Goal: Task Accomplishment & Management: Use online tool/utility

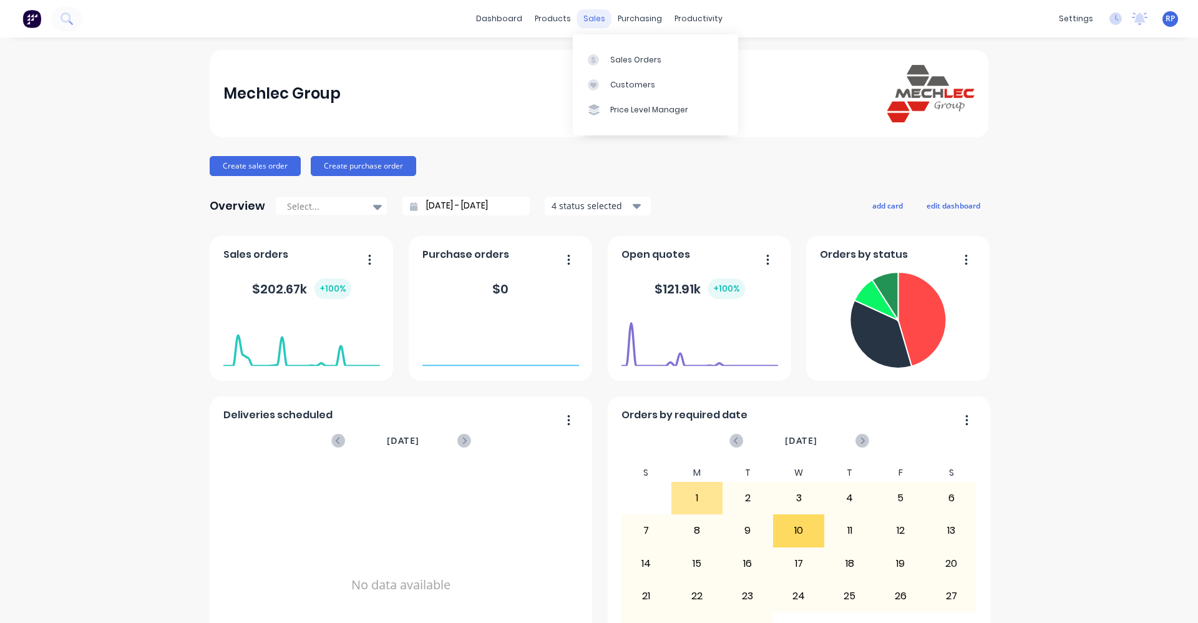
click at [596, 20] on div "sales" at bounding box center [594, 18] width 34 height 19
click at [621, 55] on div "Sales Orders" at bounding box center [635, 59] width 51 height 11
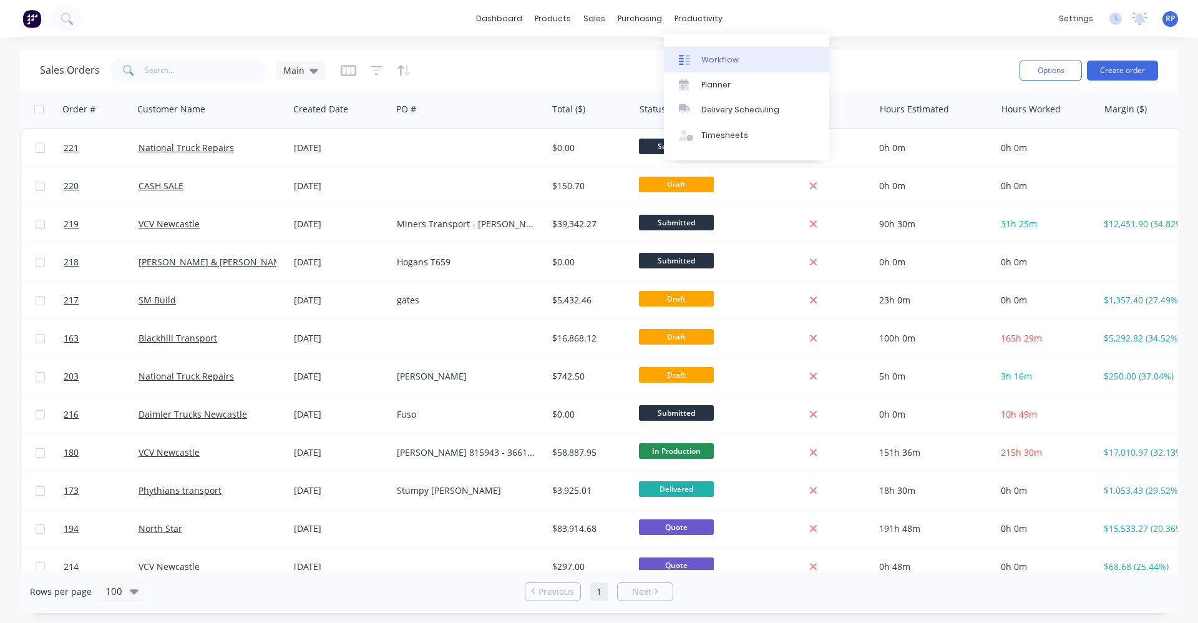
click at [710, 61] on div "Workflow" at bounding box center [719, 59] width 37 height 11
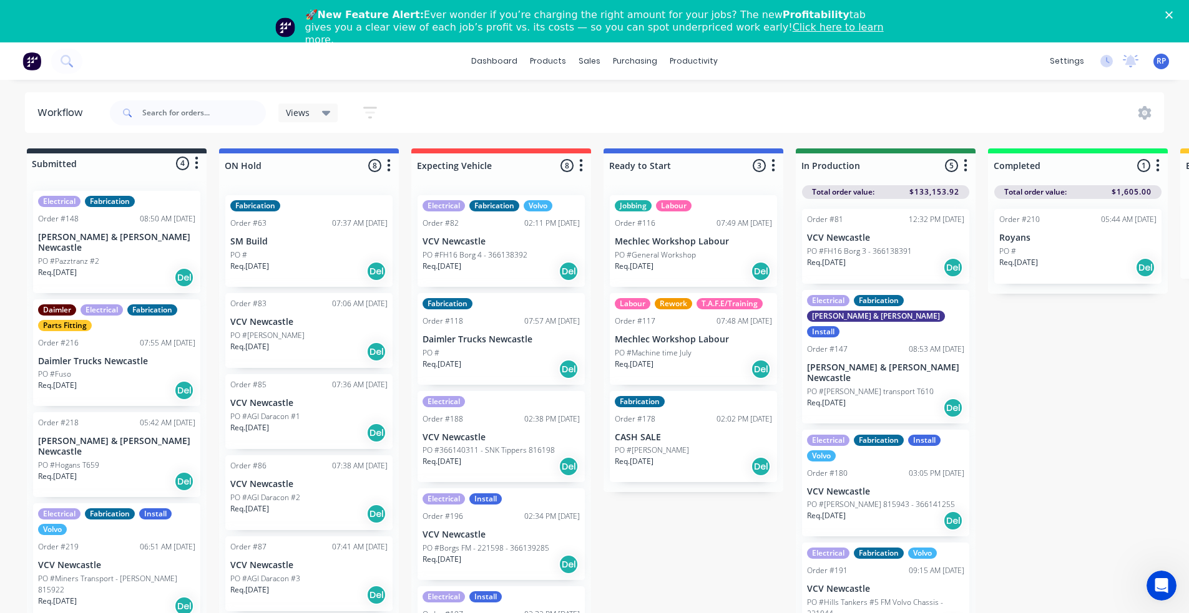
click at [1156, 169] on icon "button" at bounding box center [1158, 166] width 4 height 16
click at [1076, 160] on div at bounding box center [1078, 166] width 180 height 24
click at [1045, 255] on div "PO #" at bounding box center [1077, 251] width 157 height 11
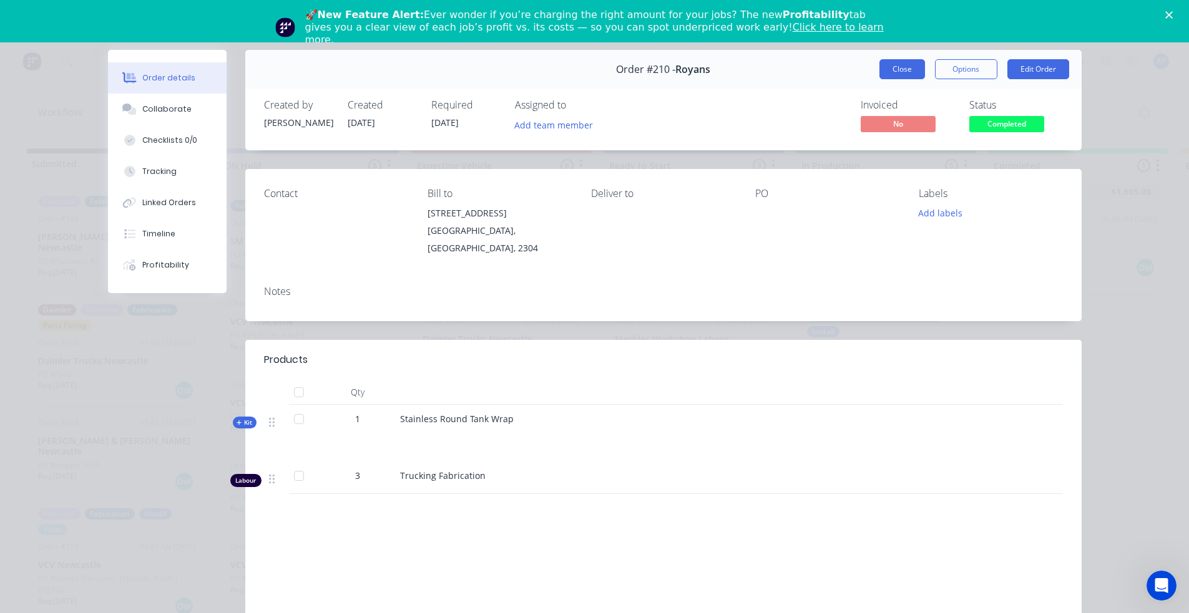
click at [902, 69] on button "Close" at bounding box center [902, 69] width 46 height 20
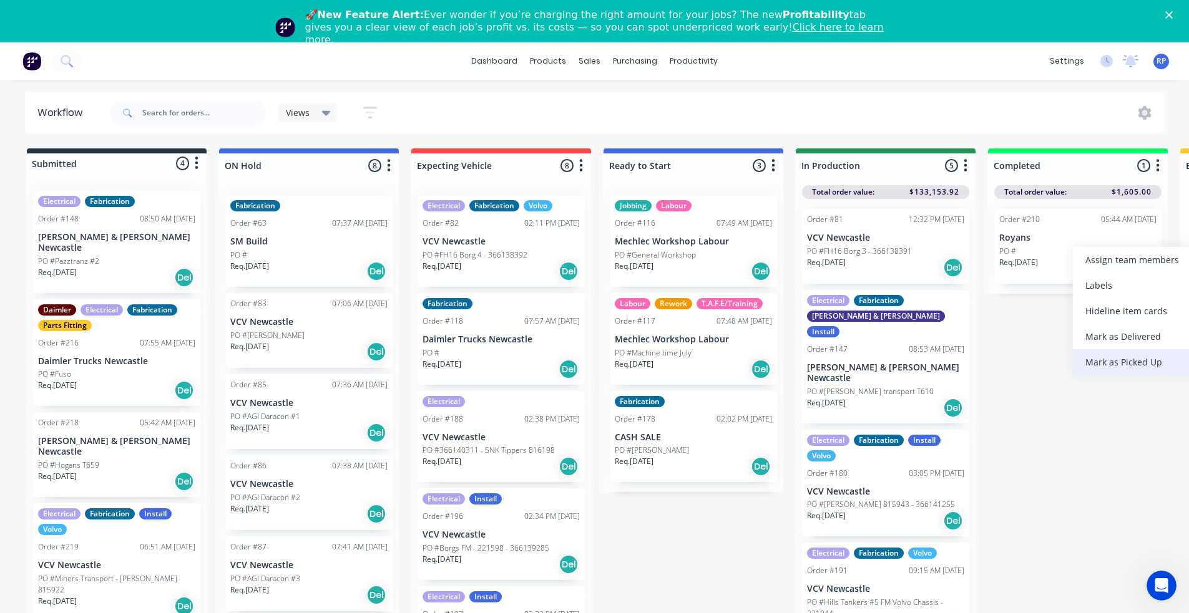
click at [1136, 363] on div "Mark as Picked Up" at bounding box center [1135, 362] width 125 height 26
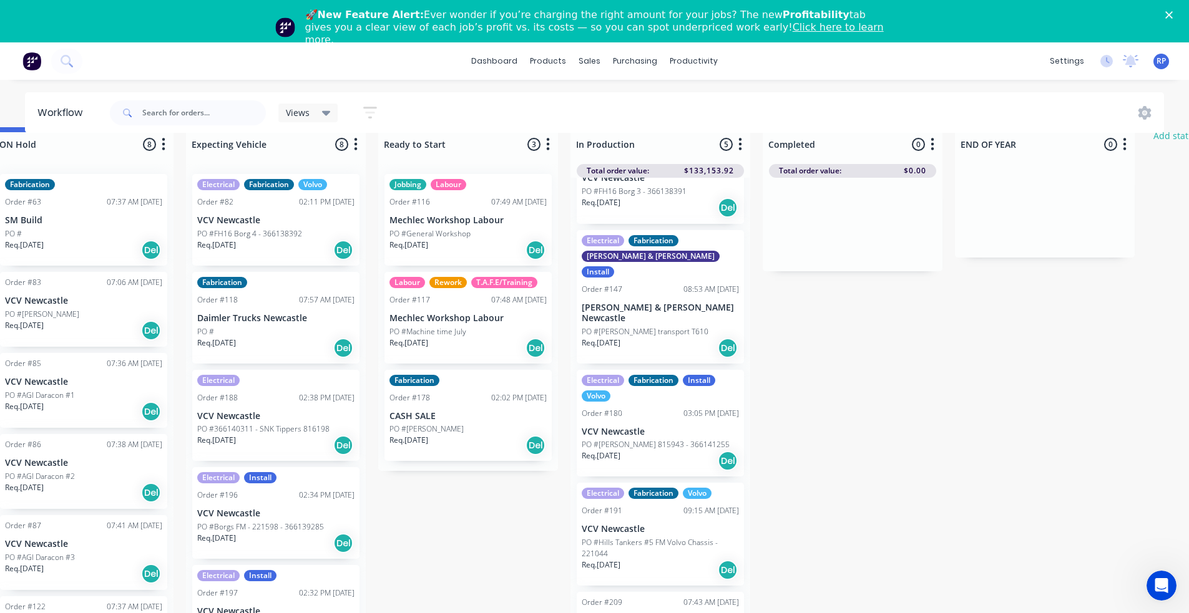
scroll to position [59, 225]
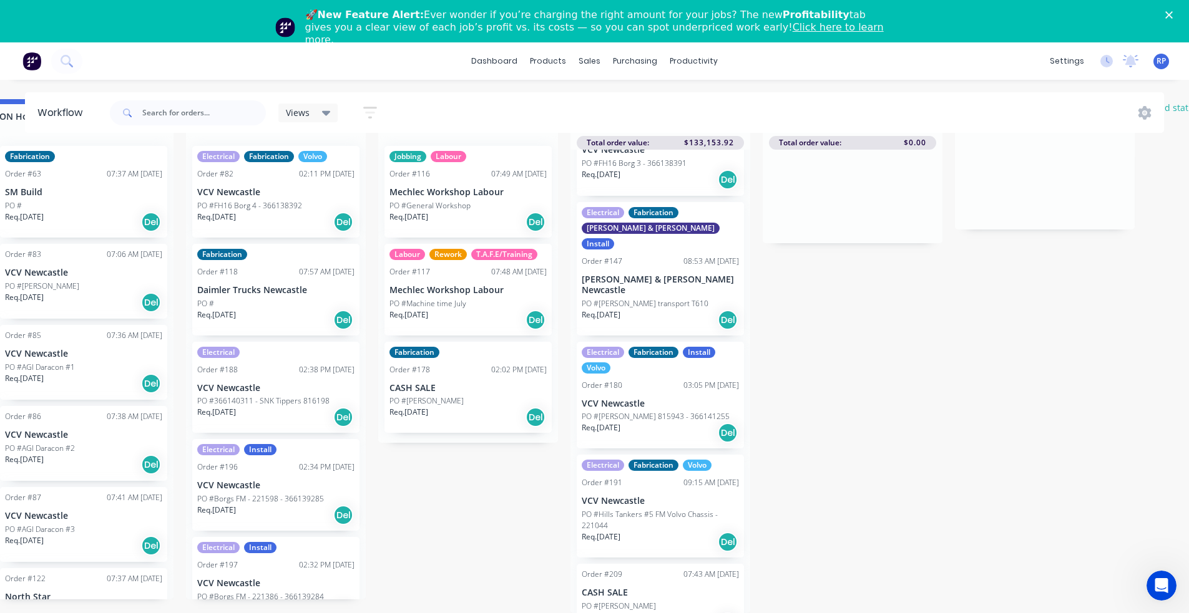
click at [703, 601] on div "PO #[PERSON_NAME]" at bounding box center [660, 606] width 157 height 11
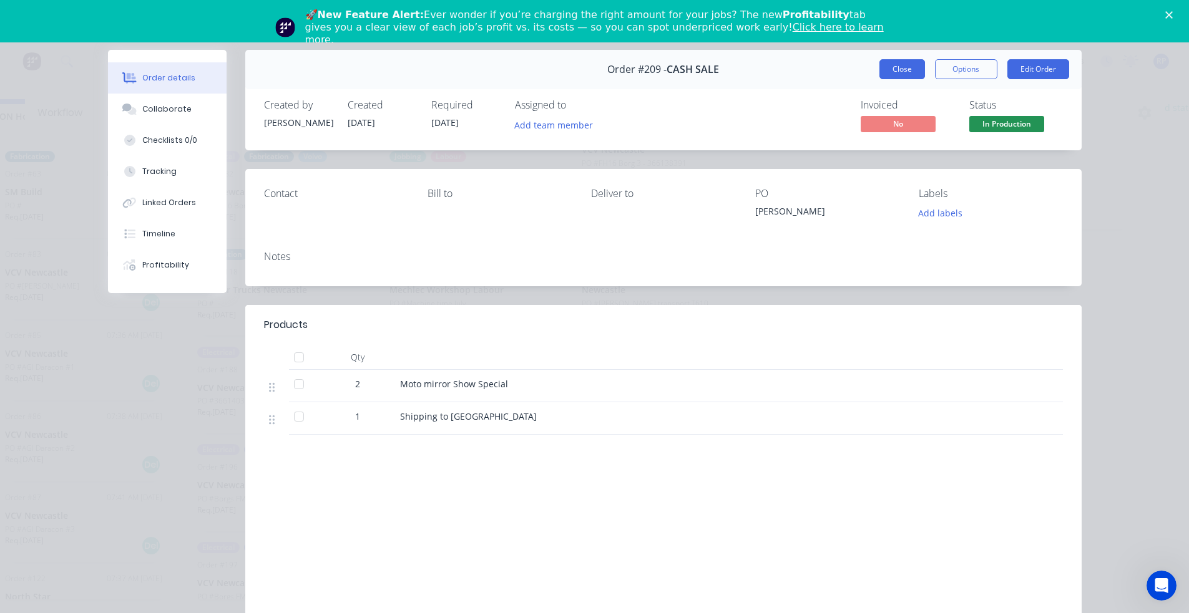
click at [918, 69] on button "Close" at bounding box center [902, 69] width 46 height 20
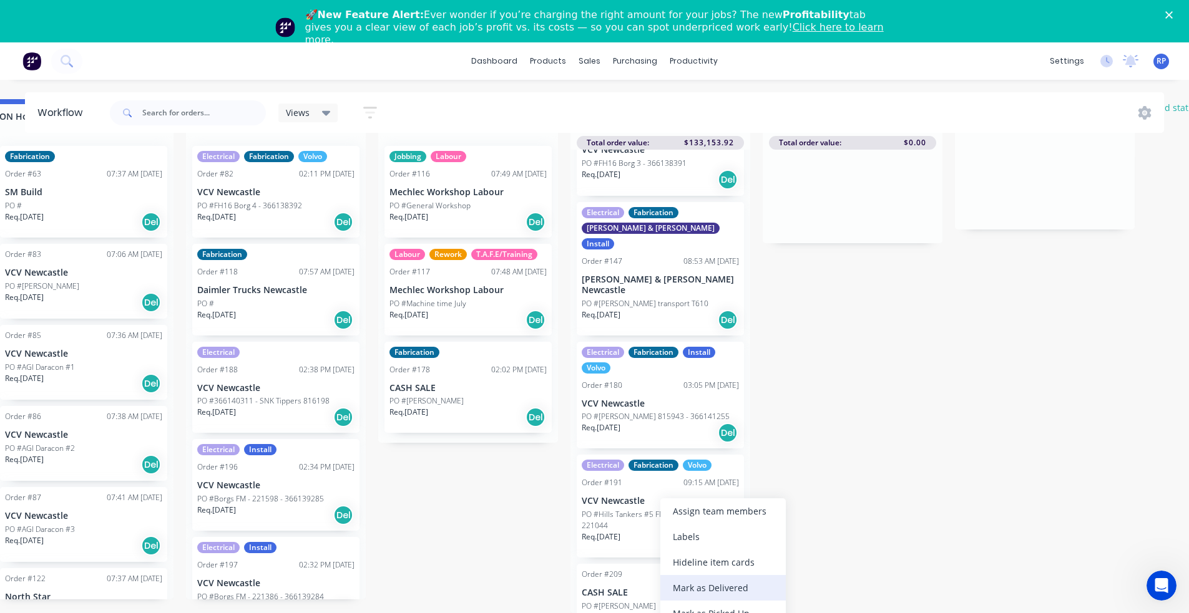
click at [703, 586] on div "Mark as Delivered" at bounding box center [722, 588] width 125 height 26
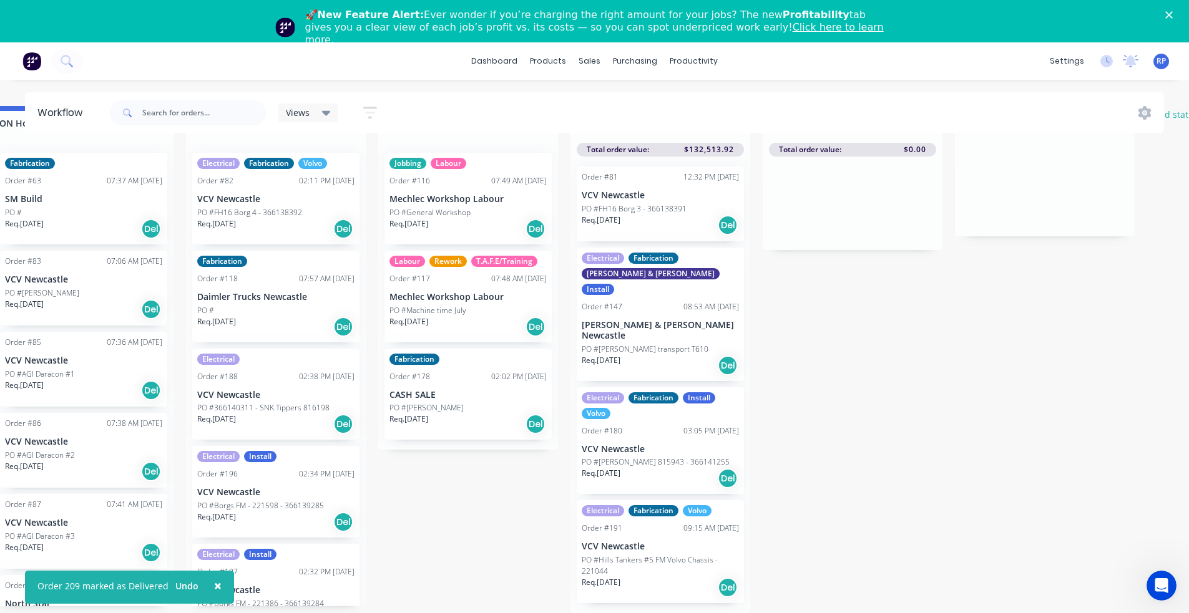
click at [655, 577] on div "Req. [DATE] Del" at bounding box center [660, 587] width 157 height 21
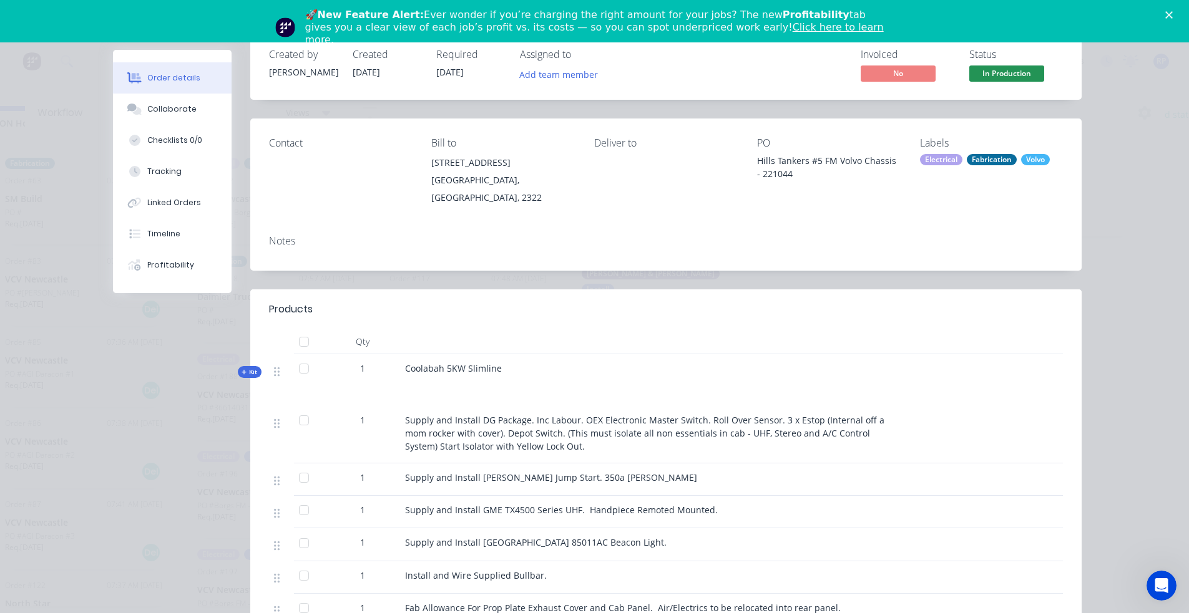
scroll to position [0, 0]
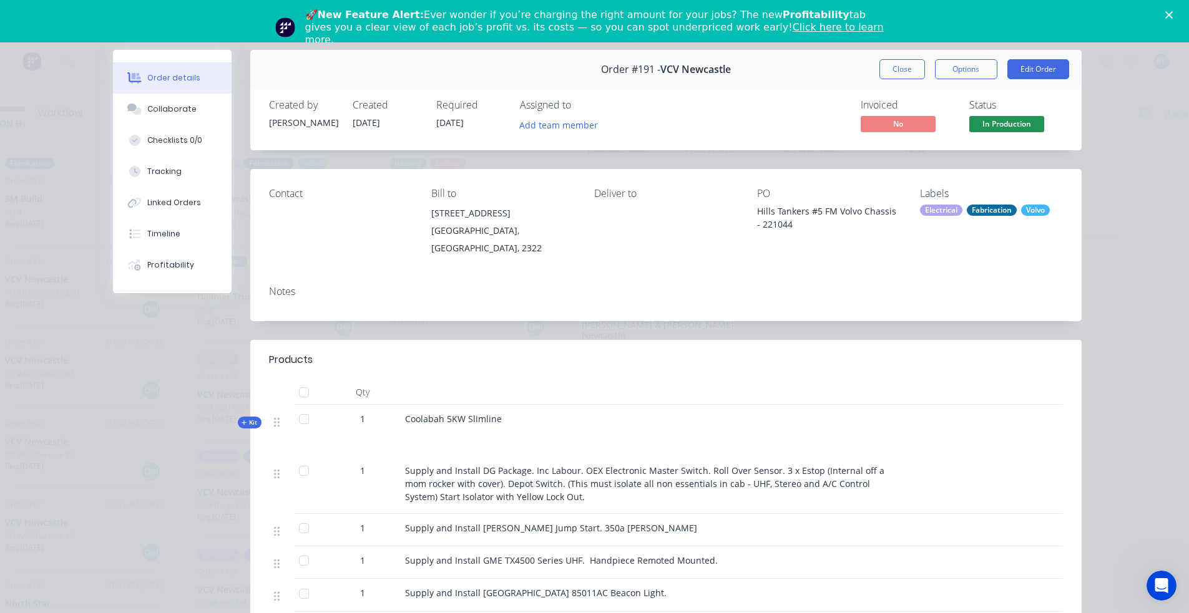
click at [890, 64] on button "Close" at bounding box center [902, 69] width 46 height 20
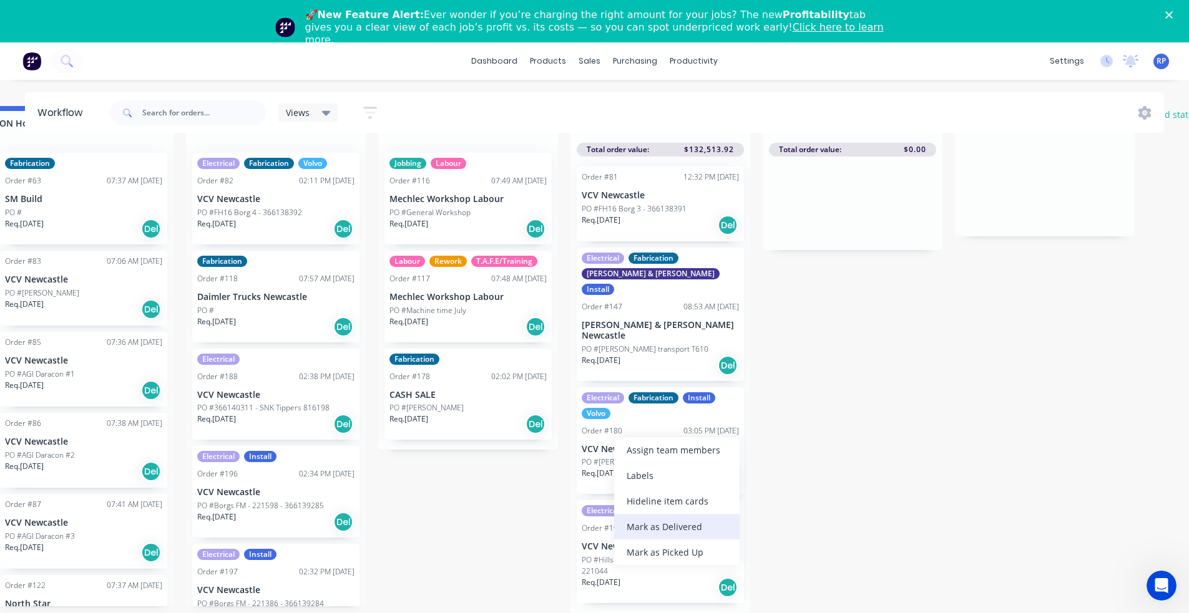
click at [665, 530] on div "Mark as Delivered" at bounding box center [676, 527] width 125 height 26
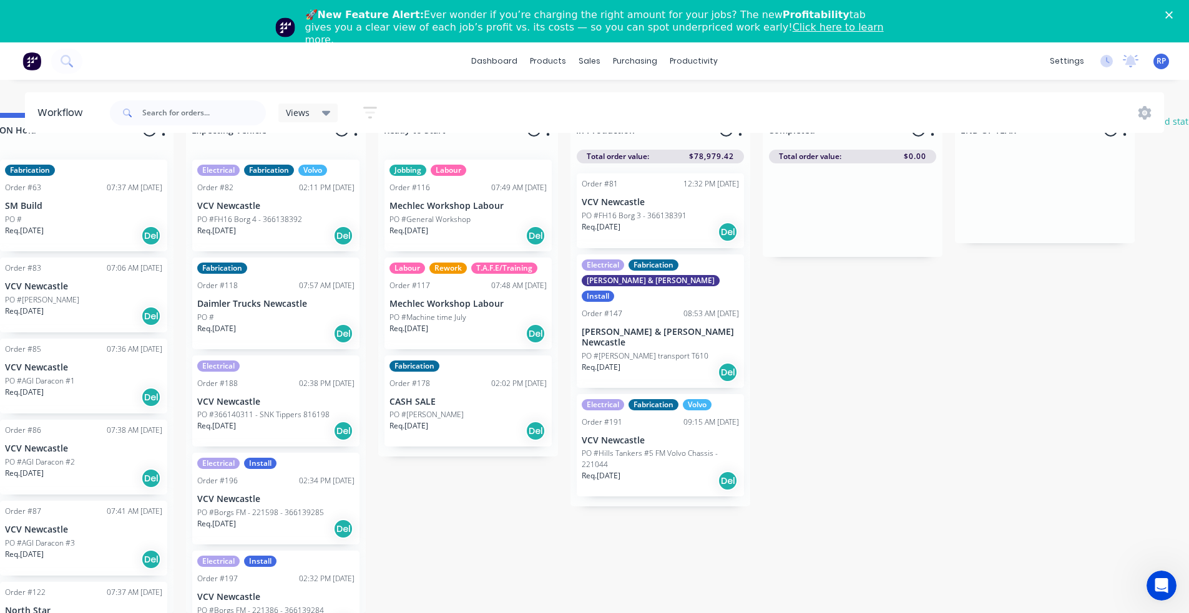
click at [645, 222] on div "Req. [DATE] Del" at bounding box center [660, 232] width 157 height 21
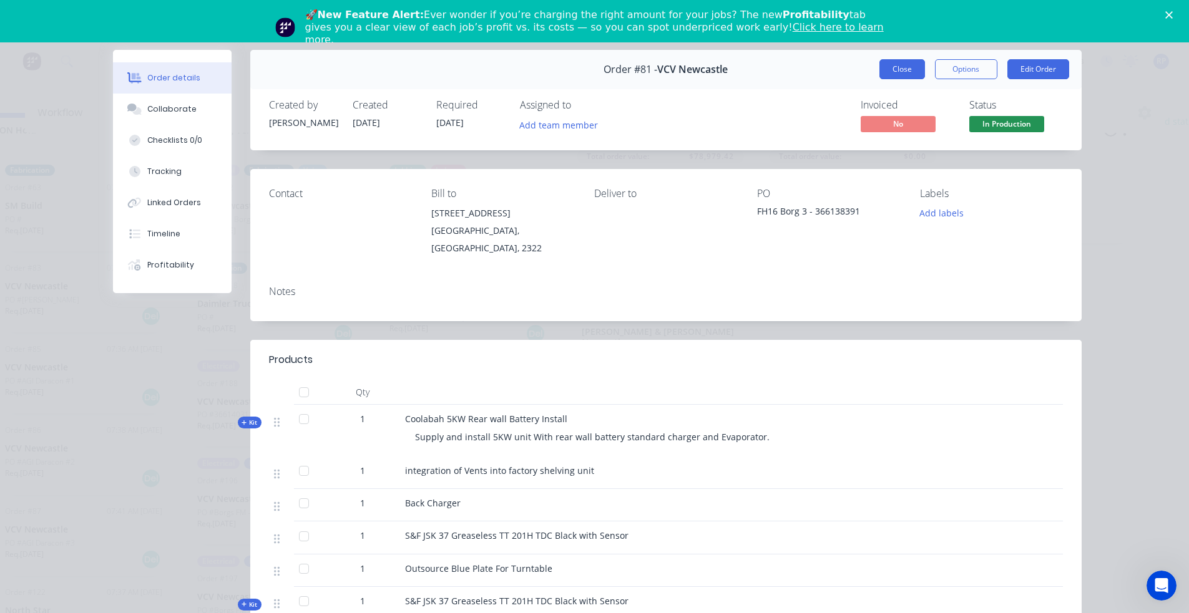
click at [906, 71] on button "Close" at bounding box center [902, 69] width 46 height 20
